Goal: Communication & Community: Answer question/provide support

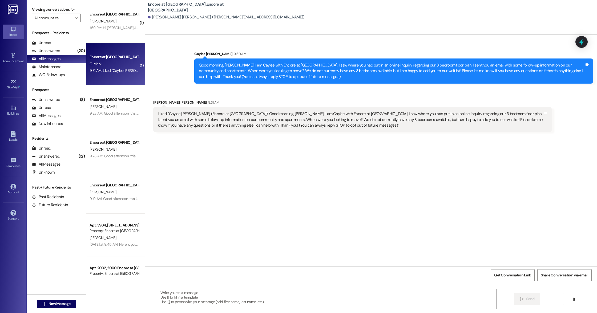
click at [109, 26] on div "1:59 PM: Hi [PERSON_NAME] Just emailed you the guarantor's pay Thanks 1:59 PM: …" at bounding box center [147, 27] width 114 height 5
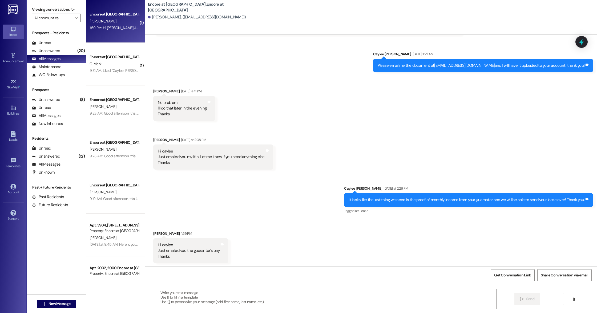
scroll to position [463, 0]
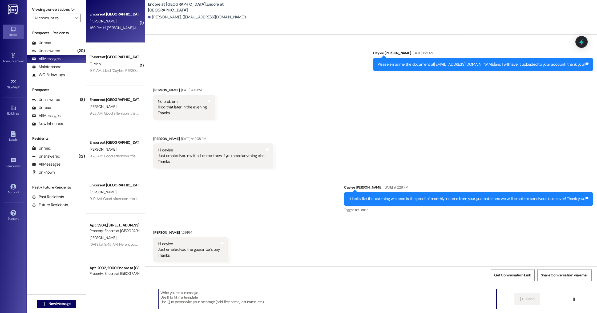
click at [233, 297] on textarea at bounding box center [327, 299] width 338 height 20
drag, startPoint x: 298, startPoint y: 292, endPoint x: 235, endPoint y: 294, distance: 63.8
click at [235, 294] on textarea "Thank you, does he have any additional paystubs? We have in the system that he …" at bounding box center [327, 299] width 338 height 20
drag, startPoint x: 359, startPoint y: 294, endPoint x: 174, endPoint y: 293, distance: 184.3
click at [173, 293] on textarea "Thank you, does he have any additional paystubs? We need to see his total month…" at bounding box center [327, 299] width 338 height 20
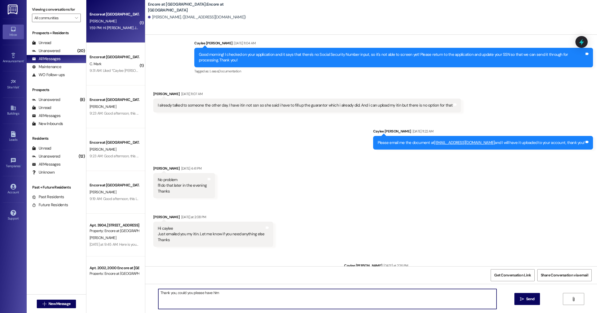
scroll to position [464, 0]
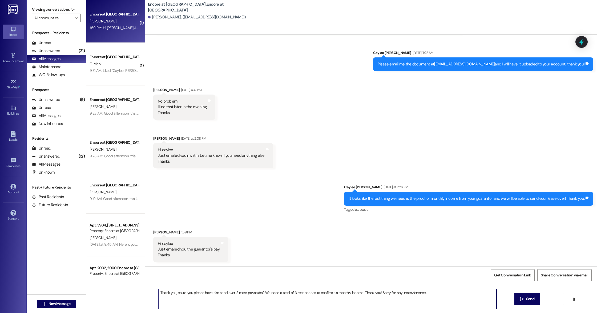
click at [405, 292] on textarea "Thank you, could you please have him send over 2 more paystubs? We need a total…" at bounding box center [327, 299] width 338 height 20
click at [377, 293] on textarea "Thank you, could you please have him send over 2 more paystubs? We need a total…" at bounding box center [327, 299] width 338 height 20
click at [442, 294] on textarea "Thank you, could you please have him send over 2 more paystubs? We need a total…" at bounding box center [327, 299] width 338 height 20
click at [243, 291] on textarea "Thank you, could you please have him send over 2 more paystubs? We need a total…" at bounding box center [327, 299] width 338 height 20
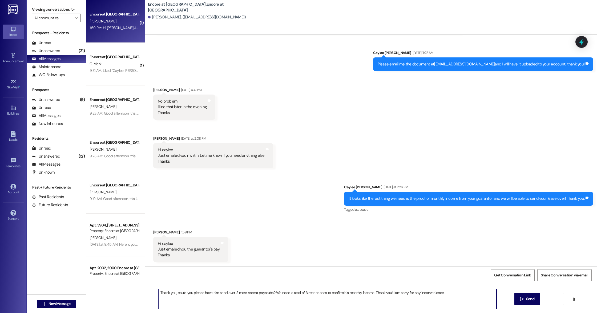
click at [456, 293] on textarea "Thank you, could you please have him send over 2 more recent paystubs? We need …" at bounding box center [327, 299] width 338 height 20
click at [369, 294] on textarea "Thank you, could you please have him send over 2 more recent paystubs? We need …" at bounding box center [327, 299] width 338 height 20
click at [339, 292] on textarea "Thank you, could you please have him send over 2 more recent paystubs? We need …" at bounding box center [327, 299] width 338 height 20
click at [327, 298] on textarea "Thank you, could you please have him send over 2 more recent paystubs? We need …" at bounding box center [327, 299] width 338 height 20
type textarea "Thank you, could you please have him send over 2 more recent paystubs? We need …"
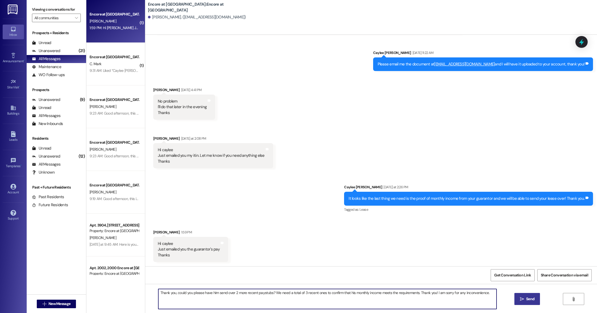
click at [524, 302] on button " Send" at bounding box center [528, 299] width 26 height 12
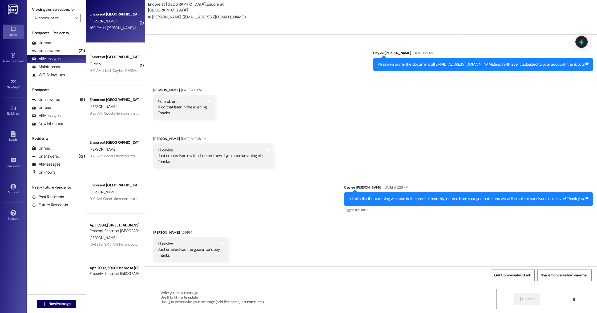
scroll to position [501, 0]
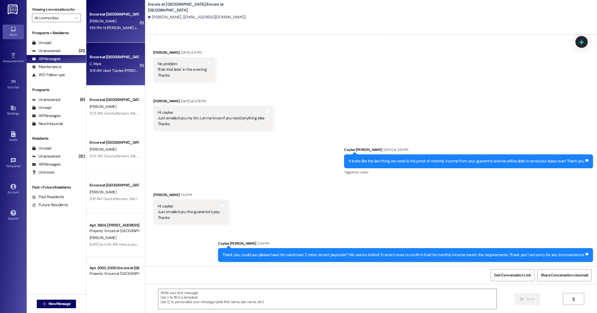
click at [103, 61] on div "C. Mark" at bounding box center [114, 64] width 50 height 7
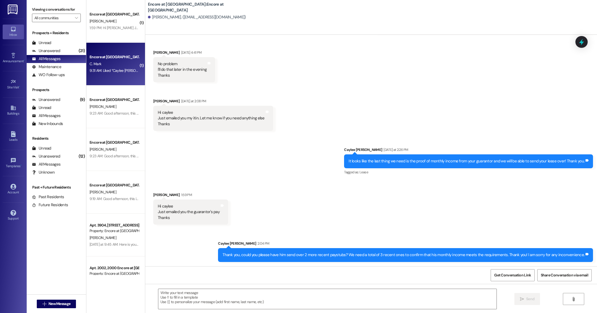
scroll to position [0, 0]
